Goal: Task Accomplishment & Management: Manage account settings

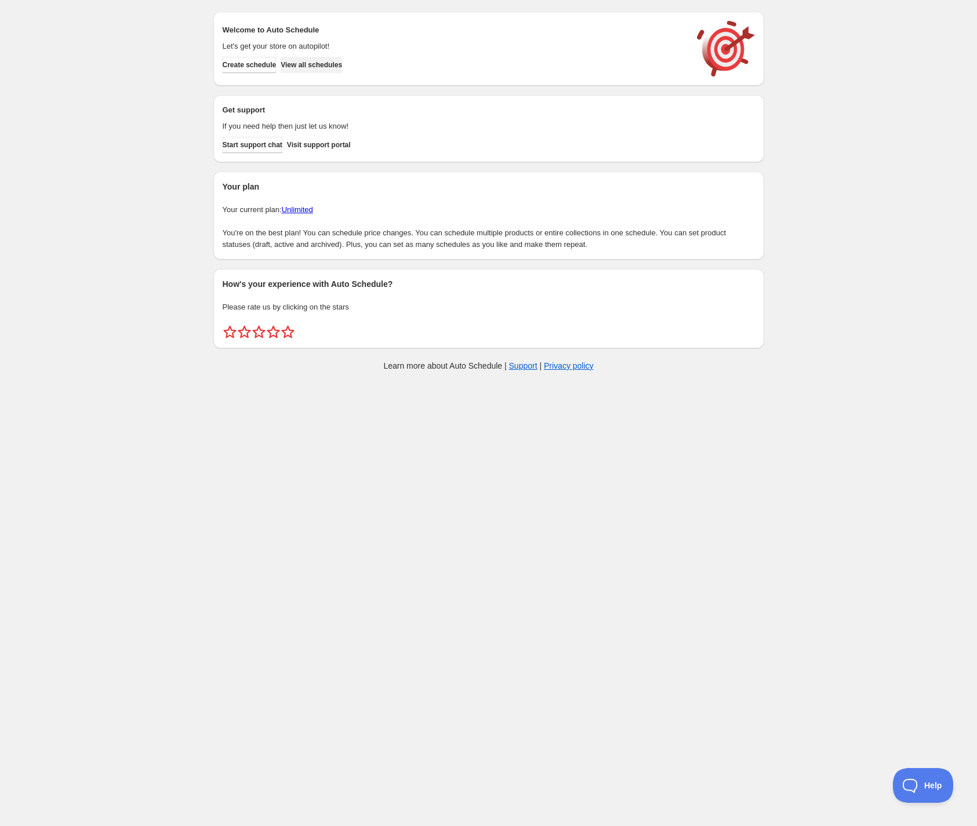
click at [342, 61] on span "View all schedules" at bounding box center [311, 64] width 61 height 9
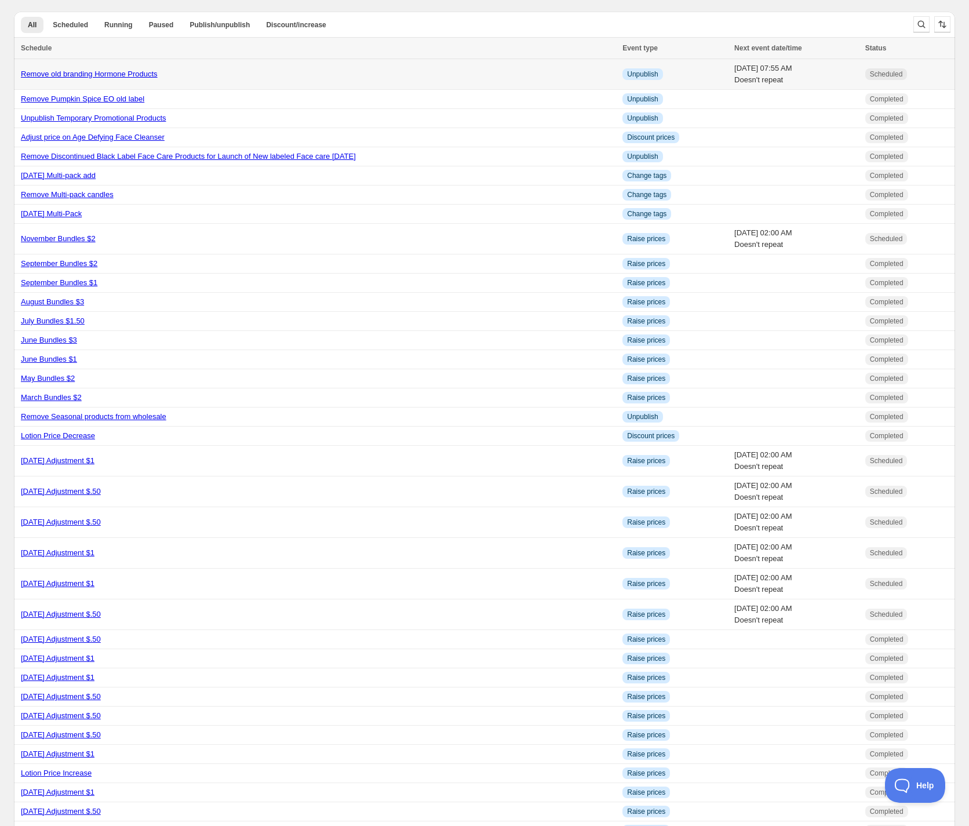
click at [119, 74] on link "Remove old branding Hormone Products" at bounding box center [89, 74] width 137 height 9
